Goal: Information Seeking & Learning: Learn about a topic

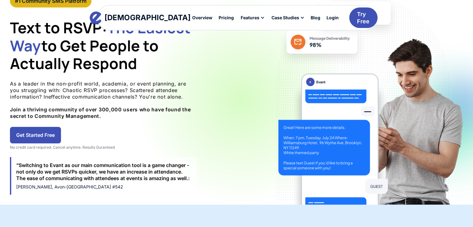
scroll to position [56, 0]
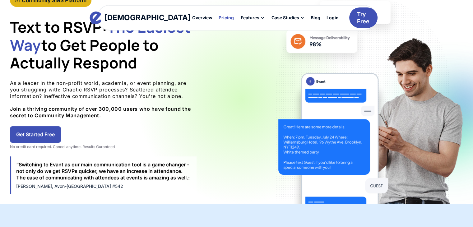
click at [219, 19] on div "Pricing" at bounding box center [226, 18] width 15 height 4
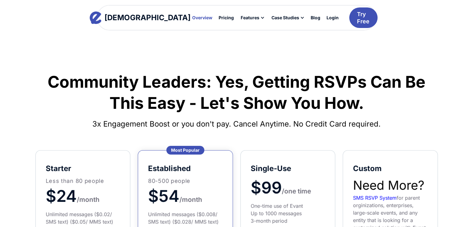
click at [192, 16] on div "Overview" at bounding box center [202, 18] width 20 height 4
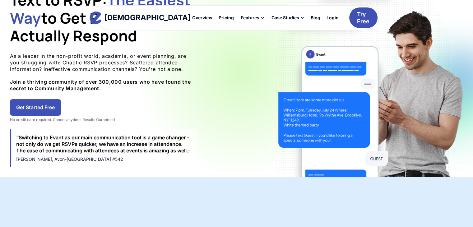
scroll to position [85, 0]
